Goal: Navigation & Orientation: Find specific page/section

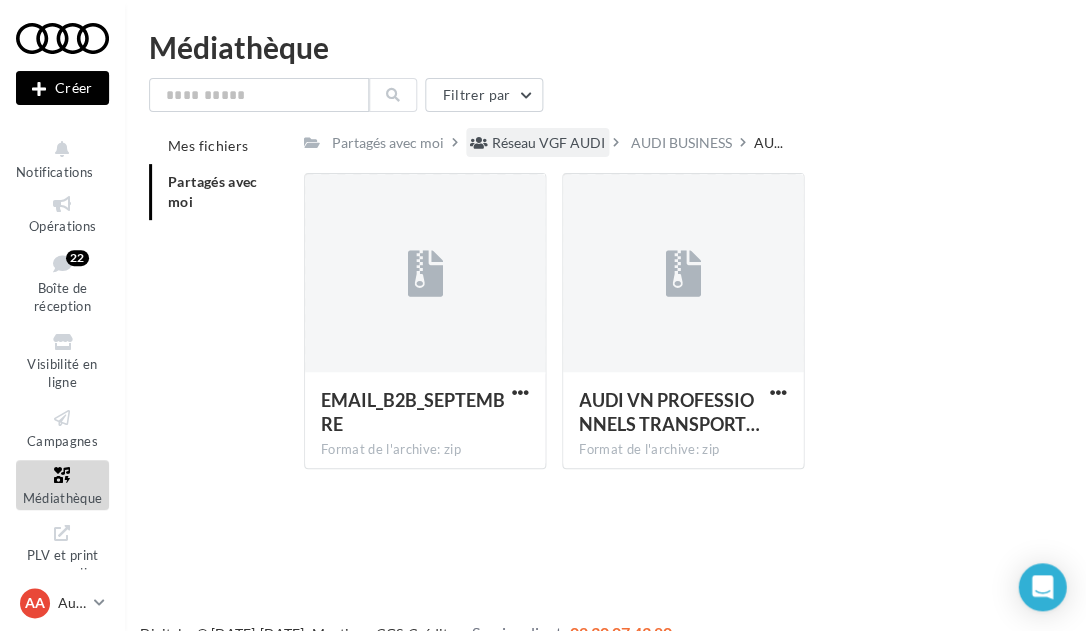
click at [509, 141] on div "Réseau VGF AUDI" at bounding box center [548, 143] width 113 height 20
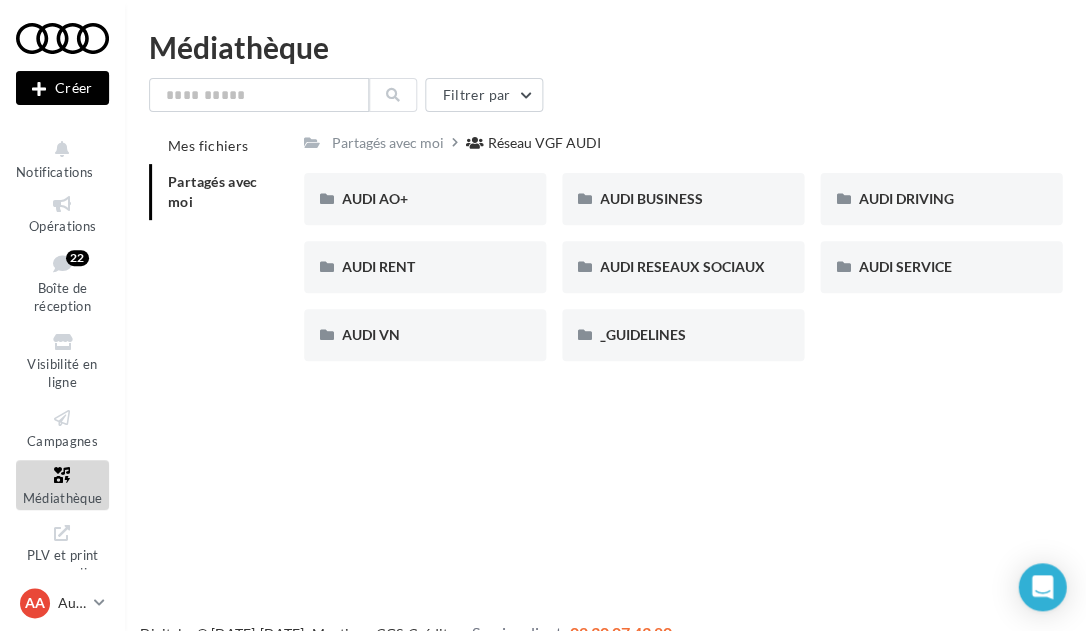
click at [172, 181] on span "Partagés avec moi" at bounding box center [213, 191] width 90 height 37
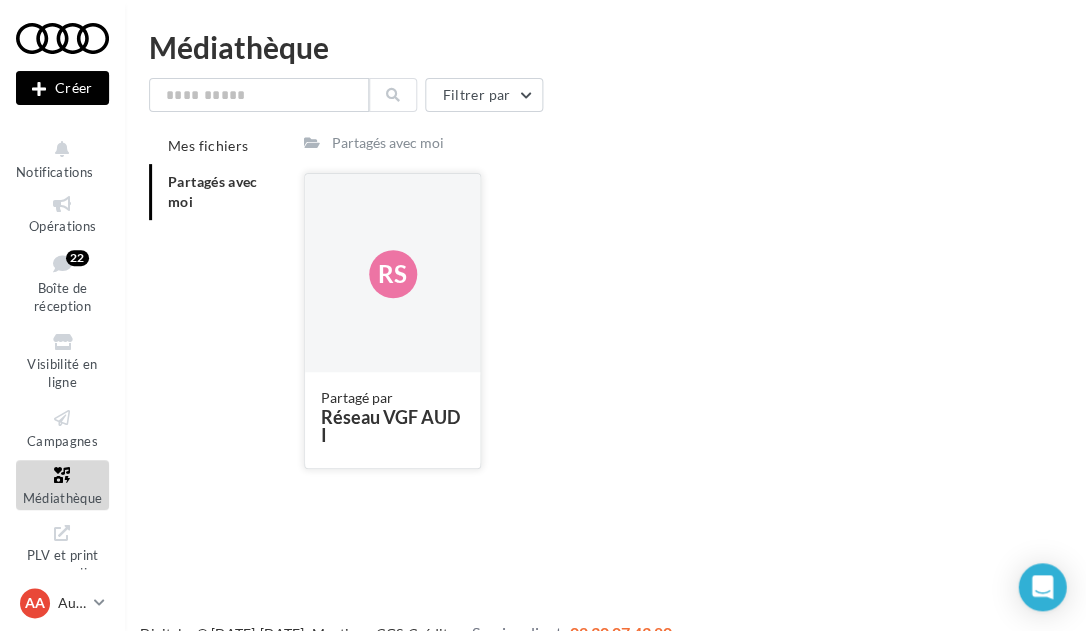
click at [331, 246] on div "Rs" at bounding box center [393, 274] width 176 height 200
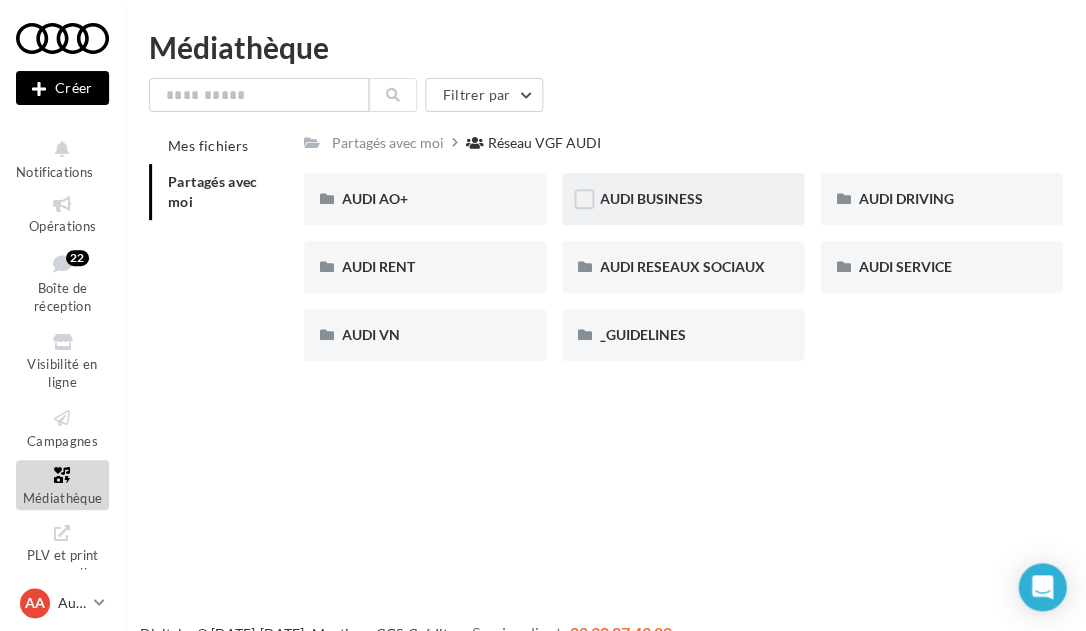
click at [760, 206] on div "AUDI BUSINESS" at bounding box center [683, 199] width 166 height 20
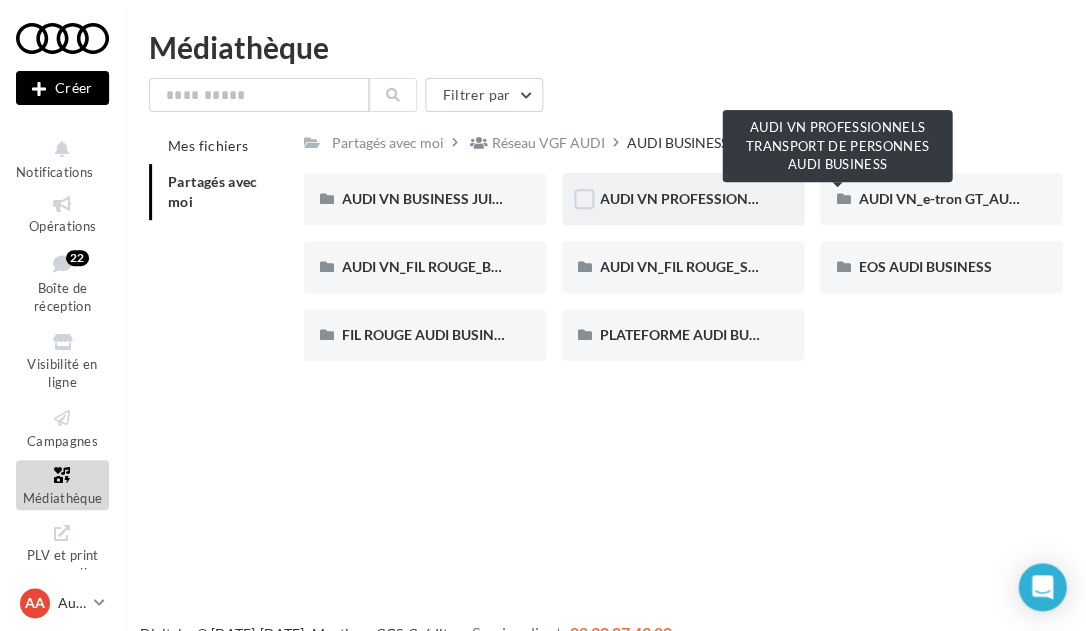
click at [727, 200] on span "AUDI VN PROFESSIONNELS TRANSPORT DE PERSONNES AUDI BUSINESS" at bounding box center [840, 198] width 481 height 17
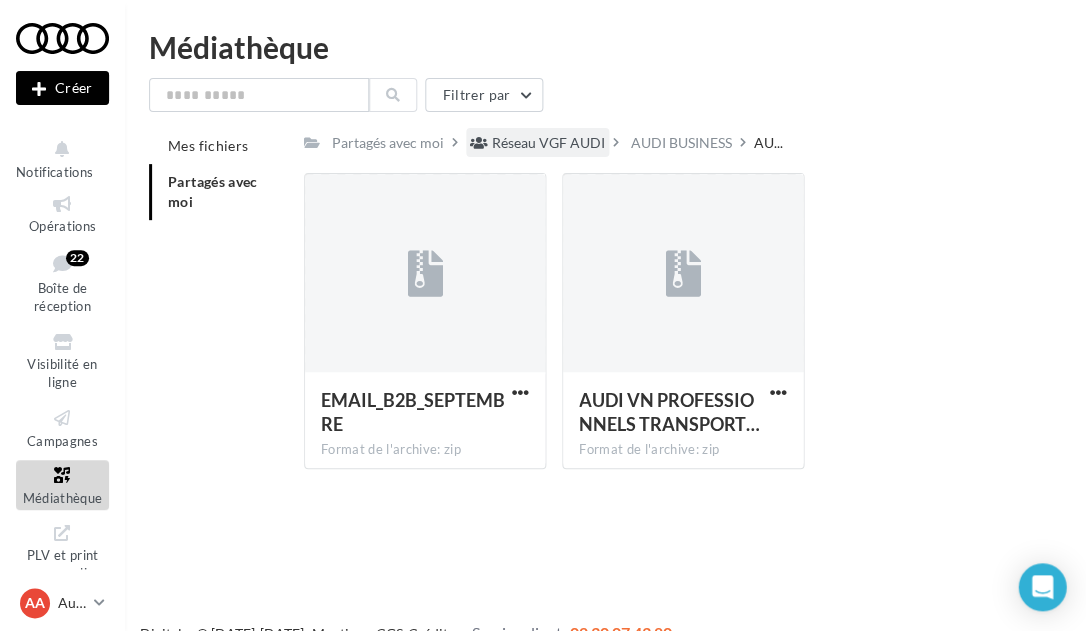
click at [537, 138] on div "Réseau VGF AUDI" at bounding box center [548, 143] width 113 height 20
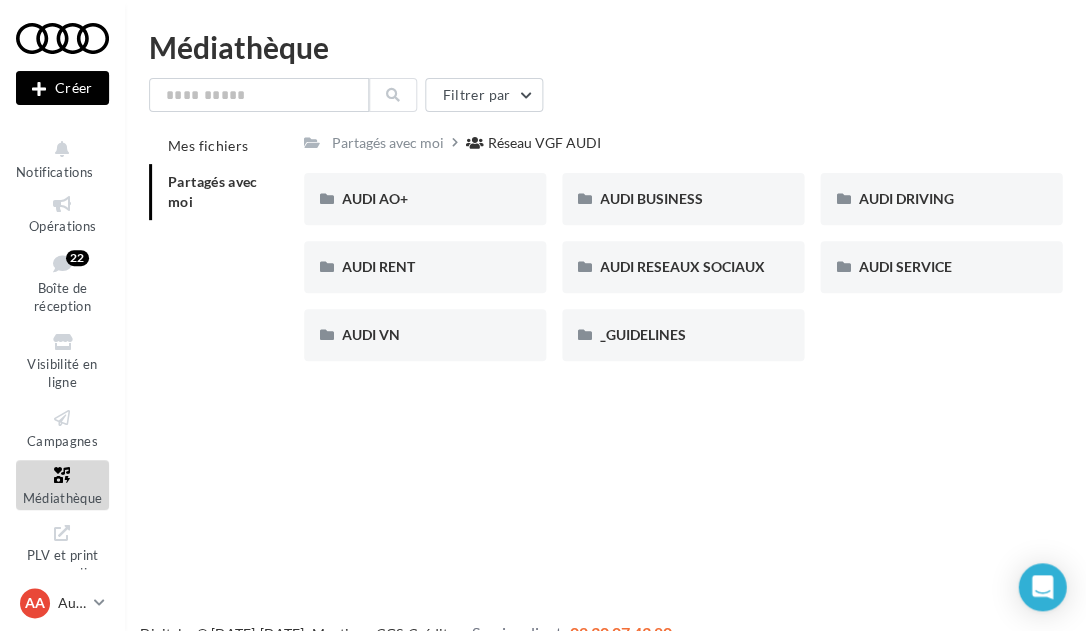
click at [47, 25] on div at bounding box center [62, 38] width 93 height 50
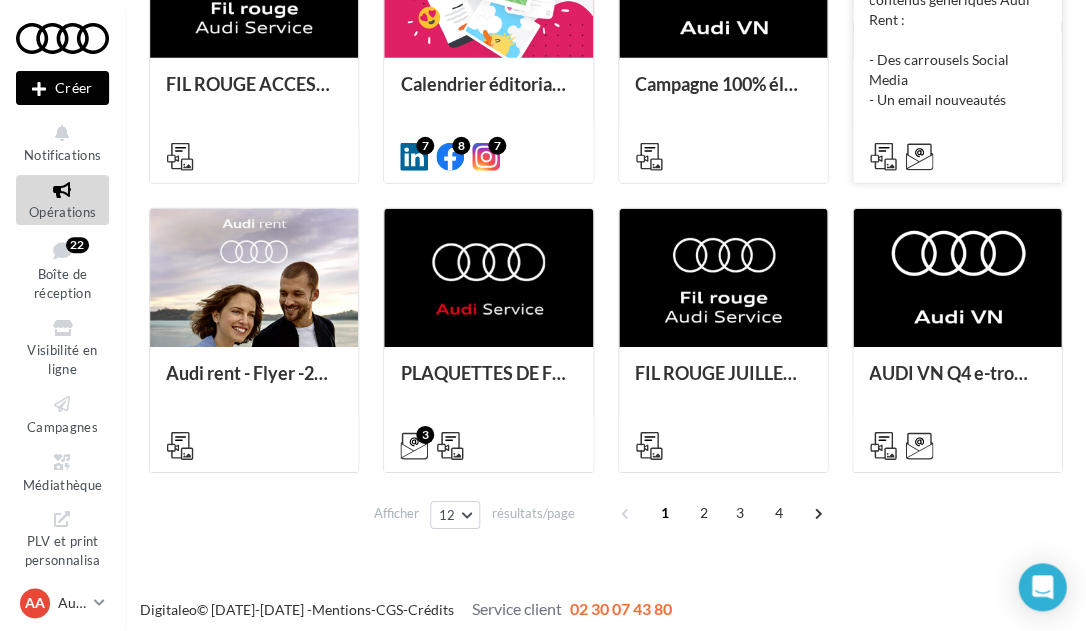
scroll to position [898, 0]
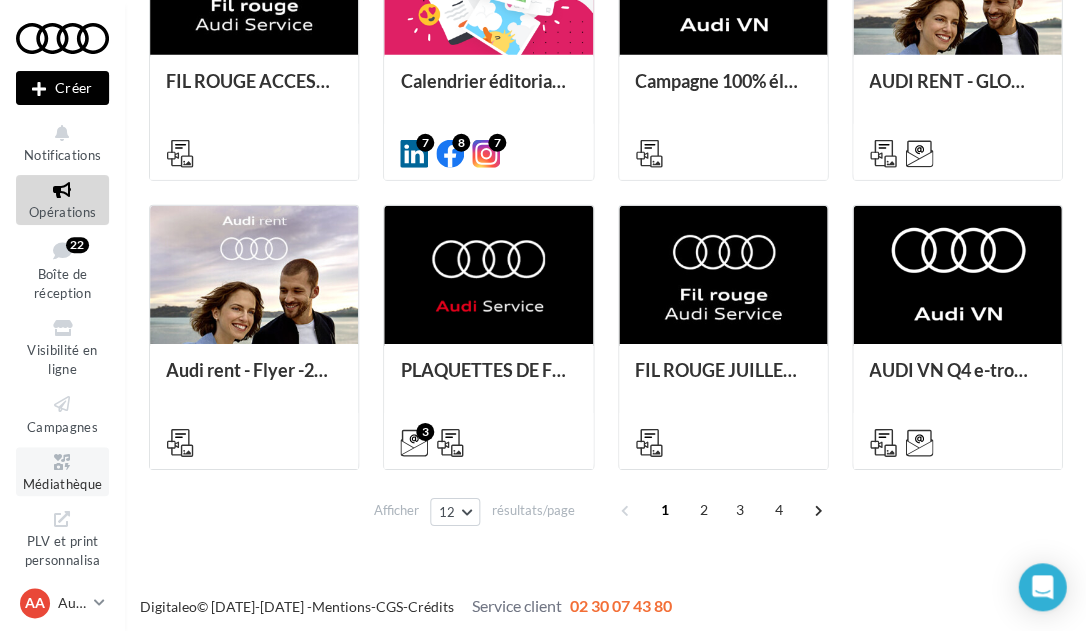
click at [66, 471] on link "Médiathèque" at bounding box center [62, 471] width 93 height 49
